Goal: Information Seeking & Learning: Learn about a topic

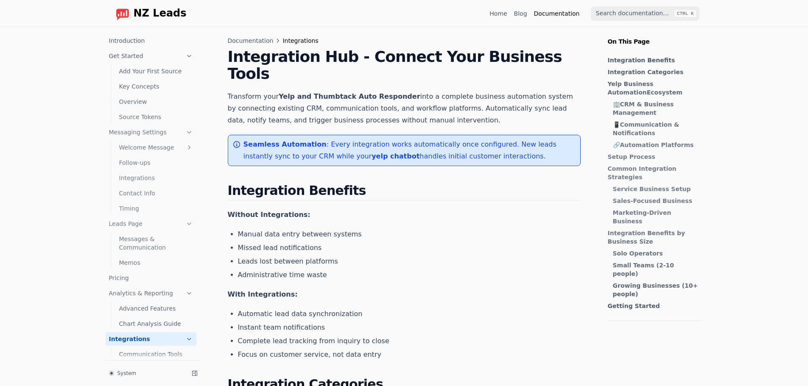
scroll to position [38, 0]
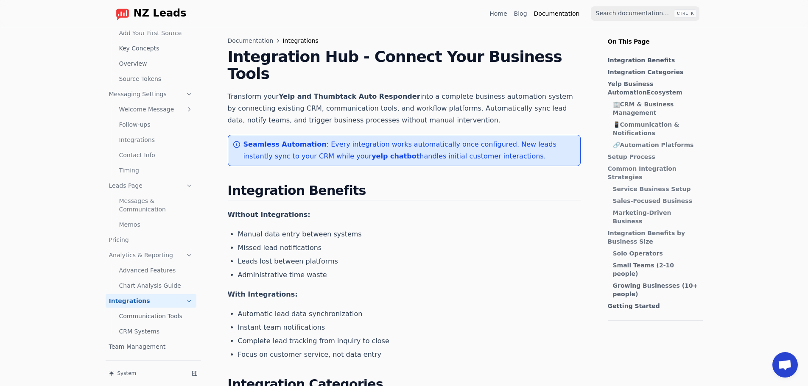
click at [146, 328] on link "CRM Systems" at bounding box center [156, 332] width 81 height 14
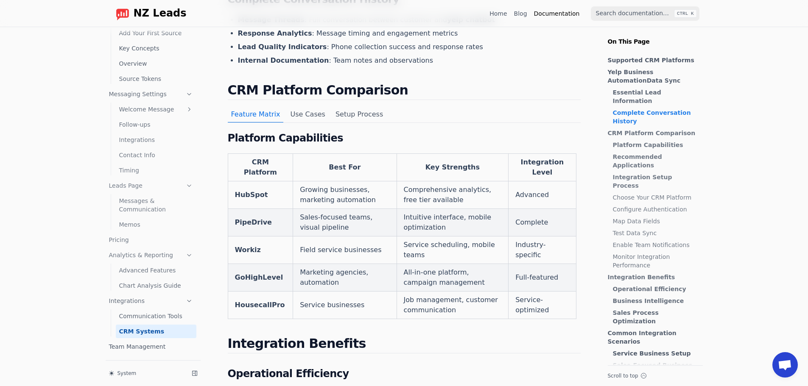
scroll to position [424, 0]
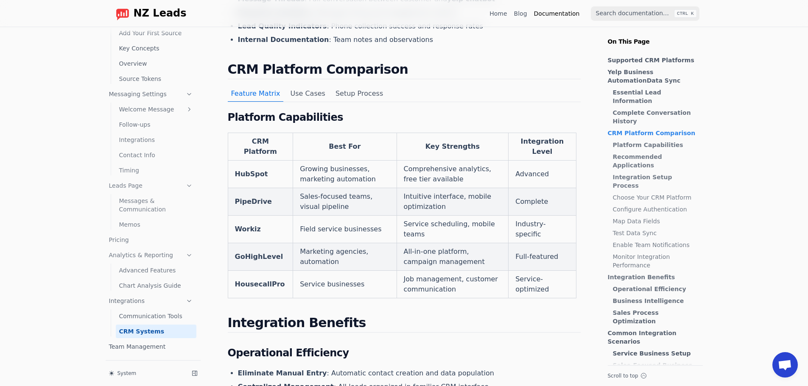
click at [142, 317] on link "Communication Tools" at bounding box center [156, 316] width 81 height 14
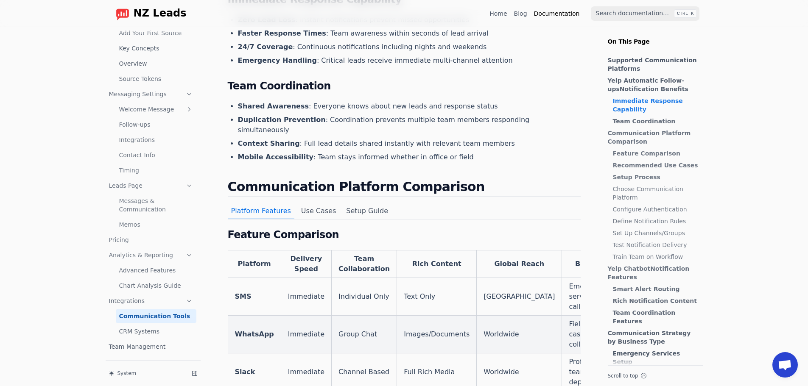
scroll to position [297, 0]
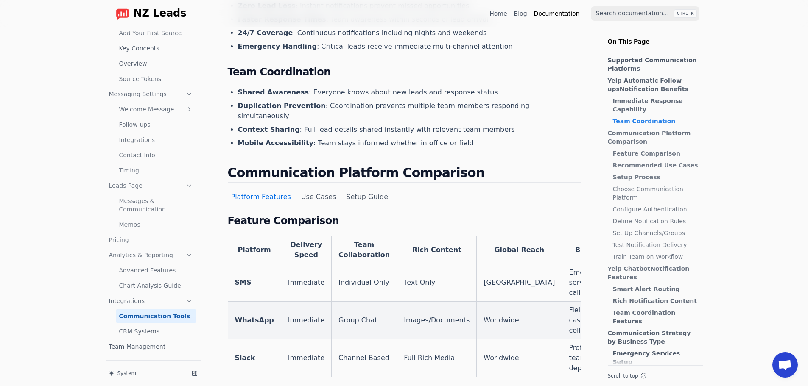
click at [139, 332] on link "CRM Systems" at bounding box center [156, 332] width 81 height 14
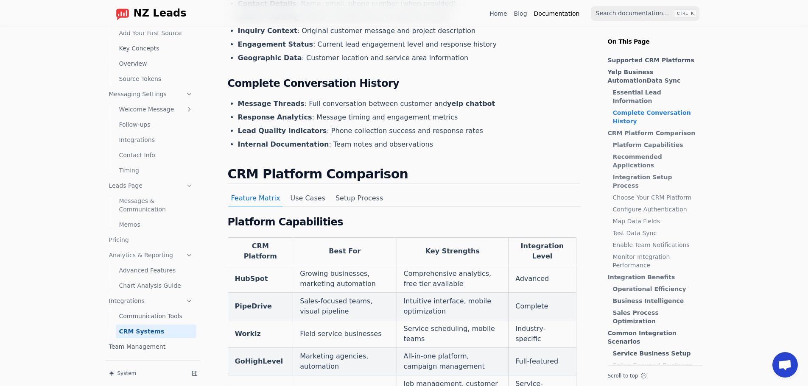
scroll to position [339, 0]
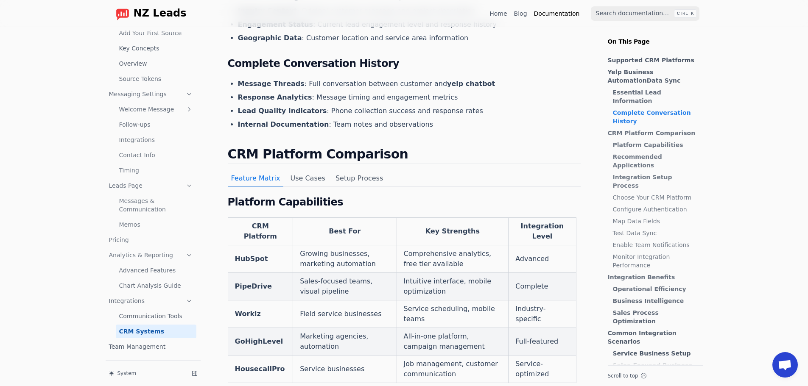
click at [150, 316] on link "Communication Tools" at bounding box center [156, 316] width 81 height 14
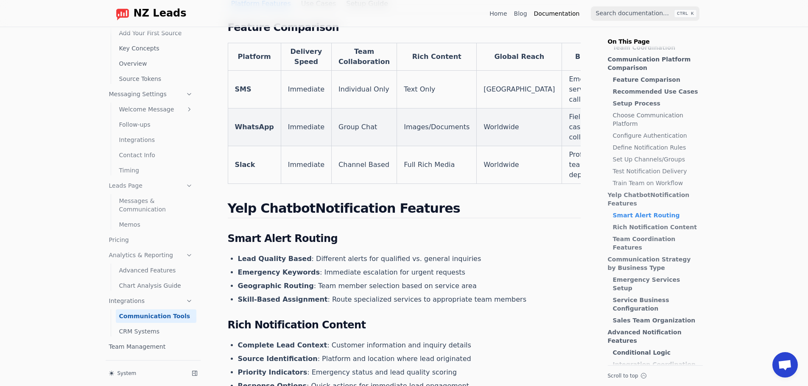
scroll to position [466, 0]
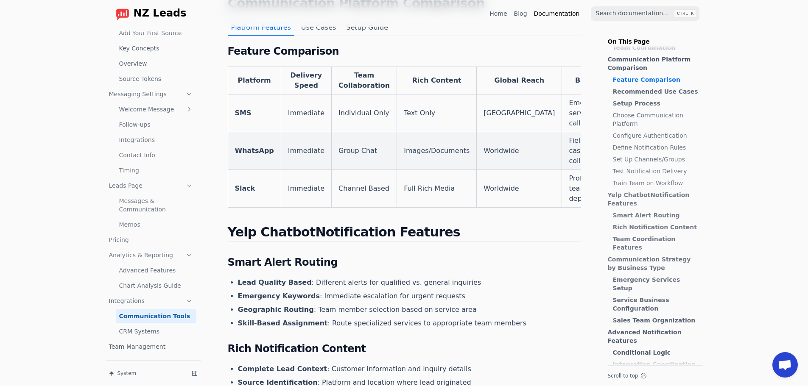
click at [150, 329] on link "CRM Systems" at bounding box center [156, 332] width 81 height 14
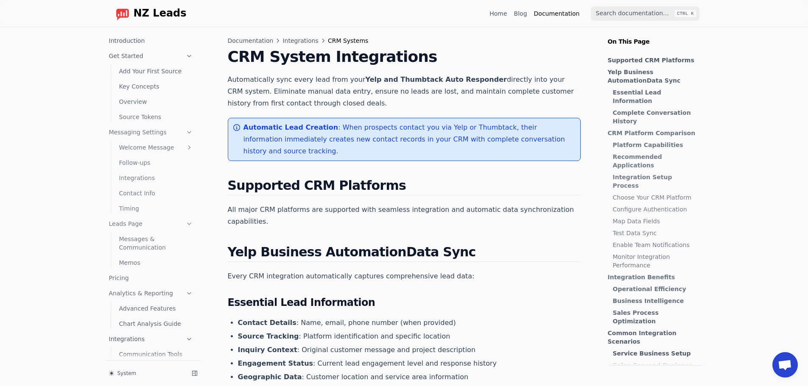
scroll to position [38, 0]
